Goal: Information Seeking & Learning: Check status

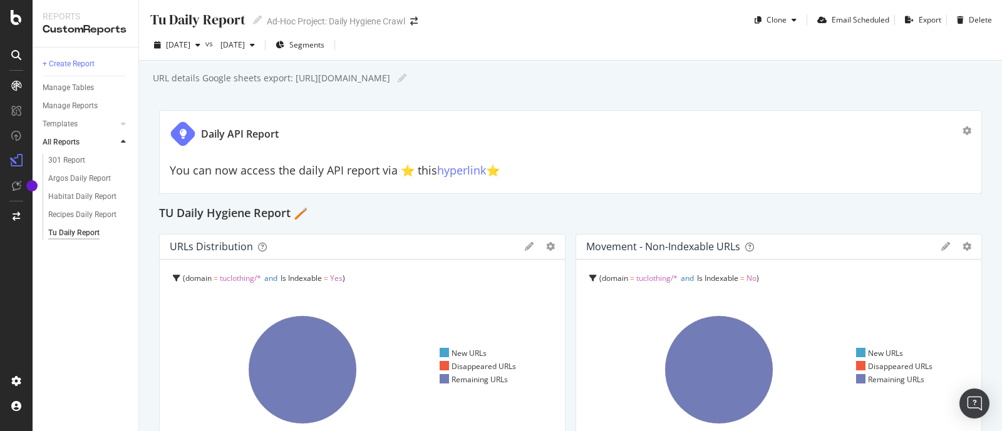
click at [190, 44] on span "[DATE]" at bounding box center [178, 44] width 24 height 11
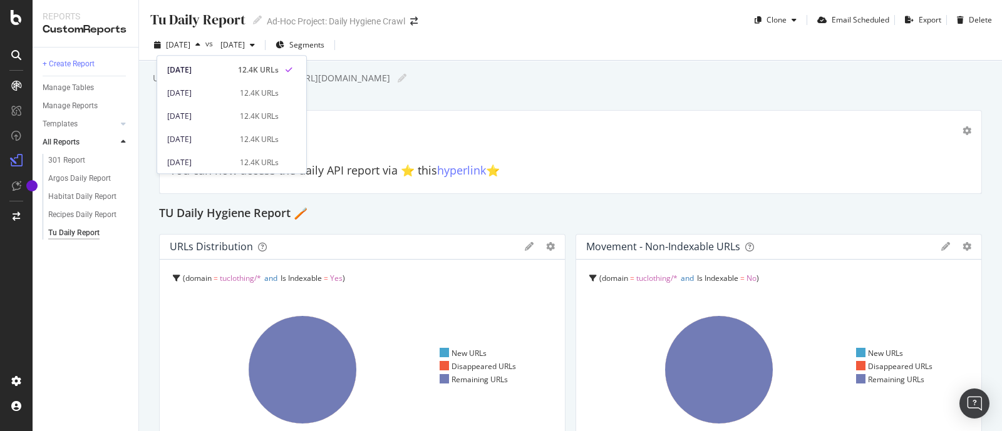
click at [94, 292] on div "+ Create Report Manage Tables Manage Reports Templates AI Bots in Search Busine…" at bounding box center [86, 240] width 106 height 384
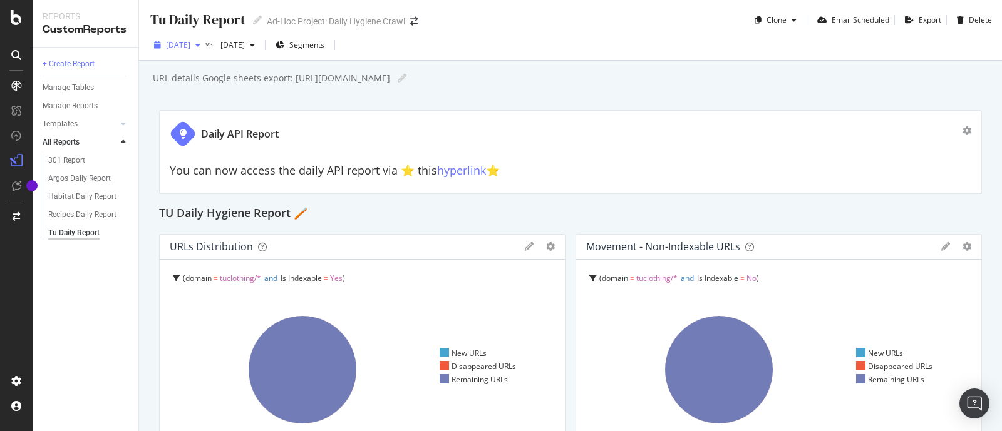
click at [205, 46] on div "button" at bounding box center [197, 45] width 15 height 8
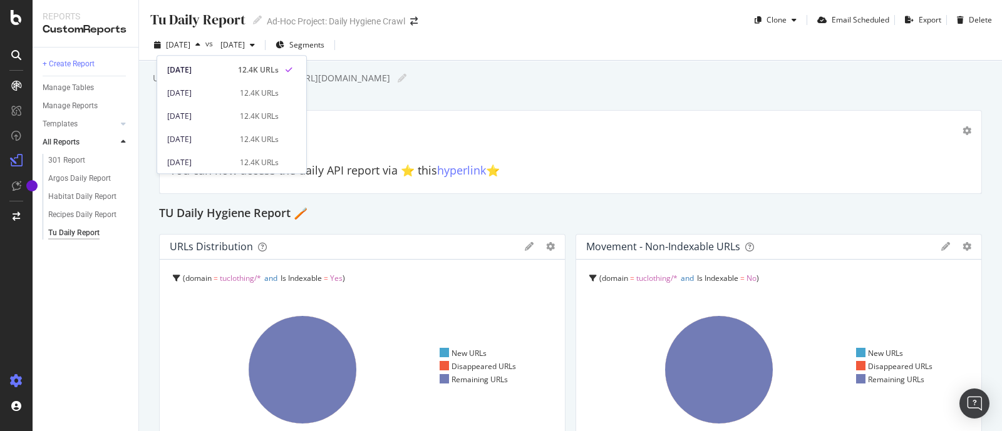
click at [19, 381] on icon at bounding box center [16, 381] width 13 height 13
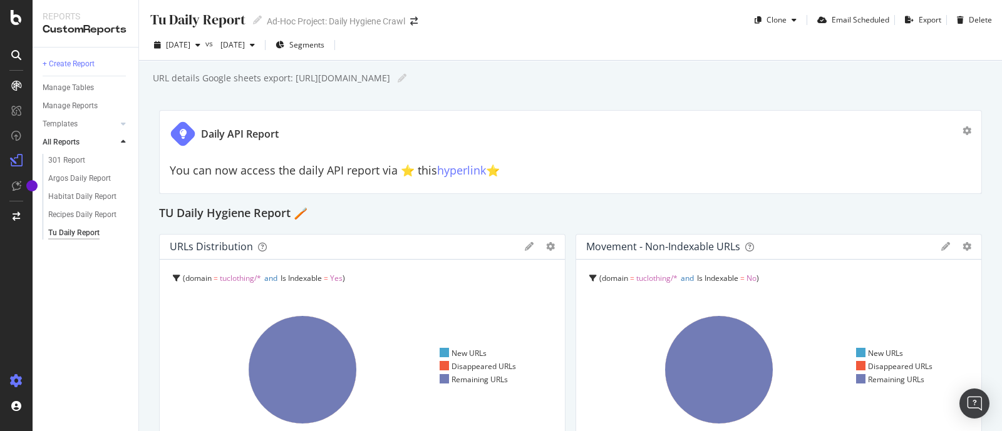
click at [19, 381] on icon at bounding box center [16, 381] width 13 height 13
click at [16, 379] on icon at bounding box center [16, 381] width 13 height 13
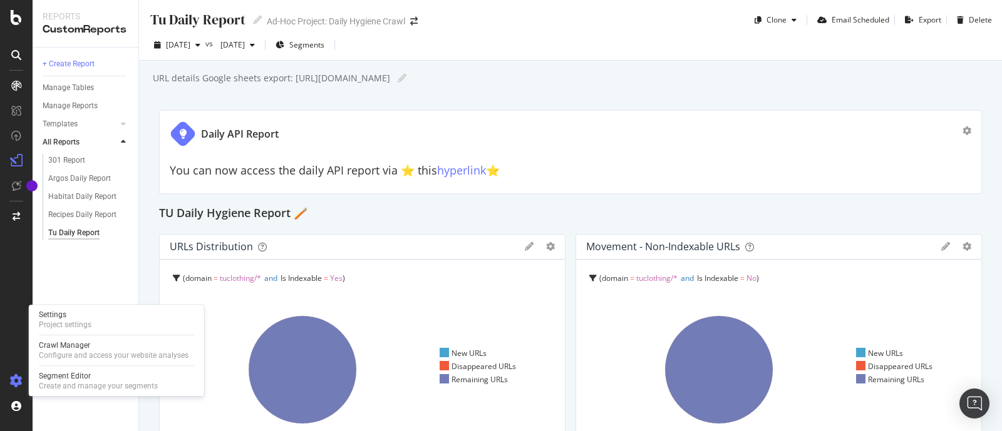
click at [19, 380] on icon at bounding box center [16, 381] width 13 height 13
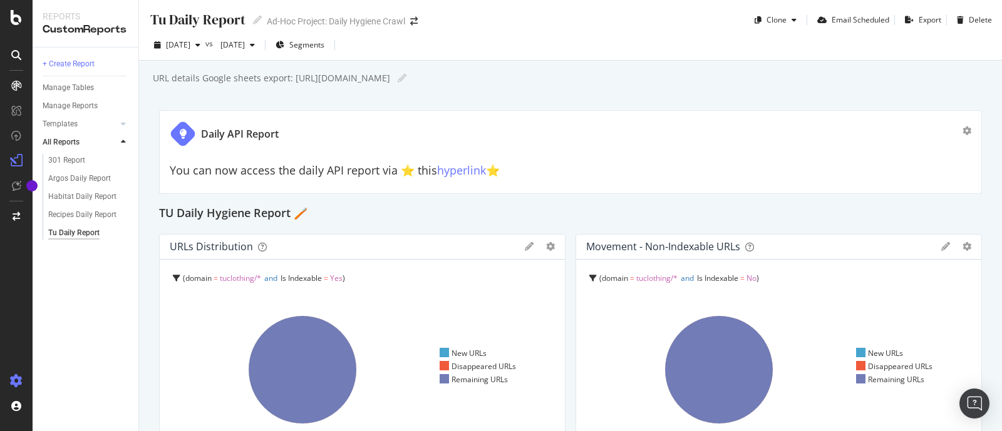
click at [17, 383] on icon at bounding box center [16, 381] width 13 height 13
click at [16, 381] on icon at bounding box center [16, 381] width 13 height 13
click at [190, 41] on span "2025 Oct. 6th" at bounding box center [178, 44] width 24 height 11
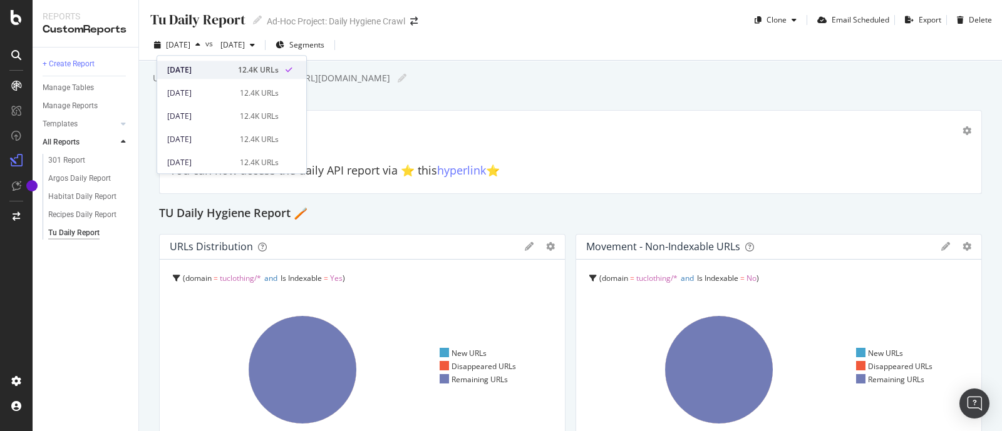
click at [219, 68] on div "2025 Oct. 6th" at bounding box center [198, 69] width 63 height 11
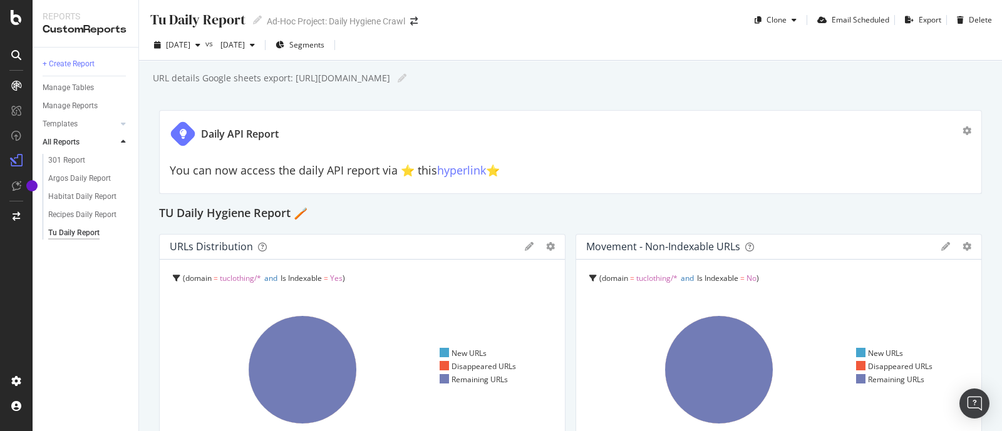
click at [94, 313] on div "+ Create Report Manage Tables Manage Reports Templates AI Bots in Search Busine…" at bounding box center [86, 240] width 106 height 384
click at [190, 45] on span "[DATE]" at bounding box center [178, 44] width 24 height 11
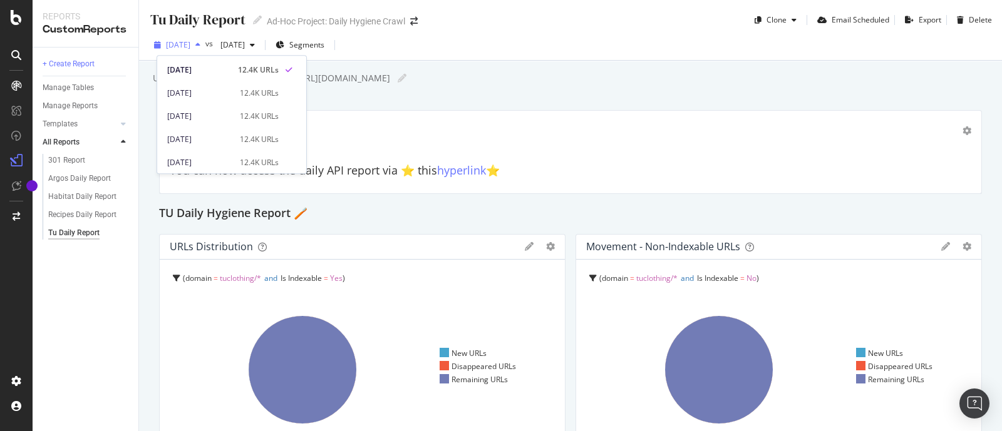
click at [190, 45] on span "[DATE]" at bounding box center [178, 44] width 24 height 11
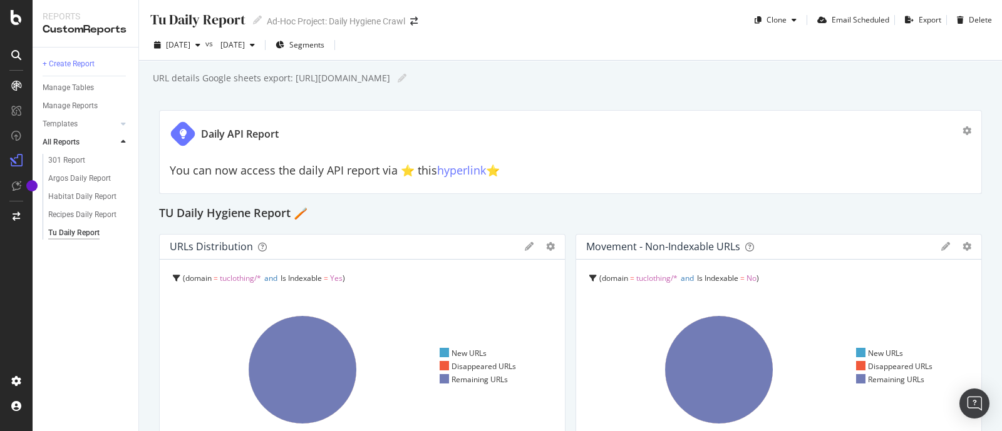
click at [92, 273] on div "+ Create Report Manage Tables Manage Reports Templates AI Bots in Search Busine…" at bounding box center [86, 240] width 106 height 384
click at [446, 177] on link "hyperlink" at bounding box center [461, 170] width 49 height 15
click at [445, 172] on link "hyperlink" at bounding box center [461, 170] width 49 height 15
click at [90, 178] on div "Argos Daily Report" at bounding box center [79, 178] width 63 height 13
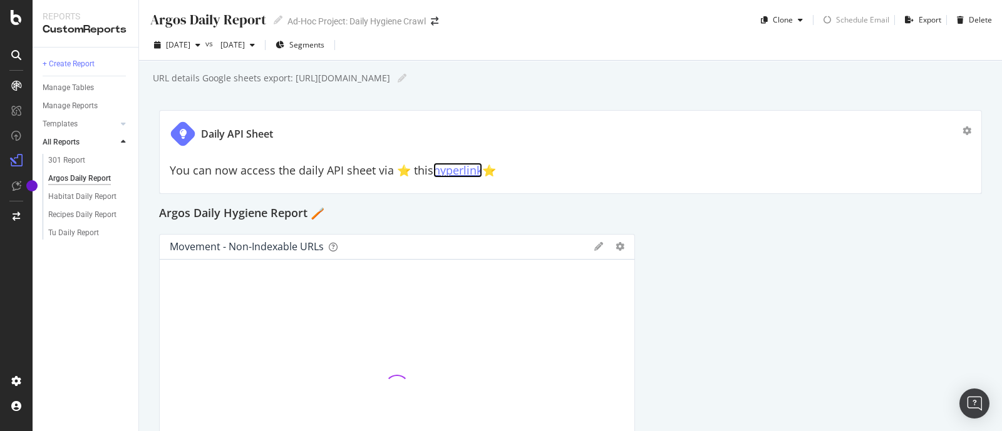
click at [460, 168] on link "hyperlink" at bounding box center [457, 170] width 49 height 15
click at [65, 197] on div "Habitat Daily Report" at bounding box center [82, 196] width 68 height 13
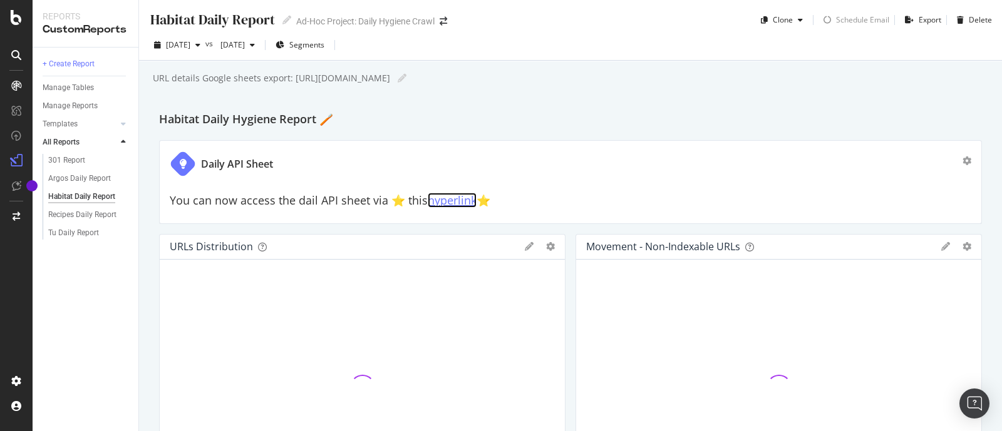
click at [450, 198] on link "hyperlink" at bounding box center [452, 200] width 49 height 15
